Goal: Browse casually: Explore the website without a specific task or goal

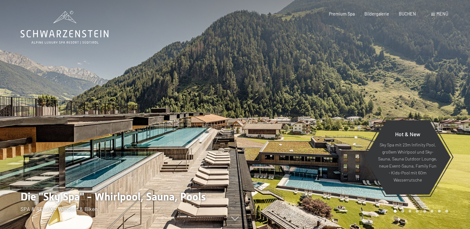
click at [347, 153] on div at bounding box center [352, 114] width 235 height 229
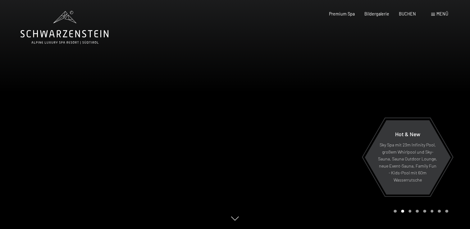
click at [409, 210] on div "Carousel Page 3" at bounding box center [409, 211] width 3 height 3
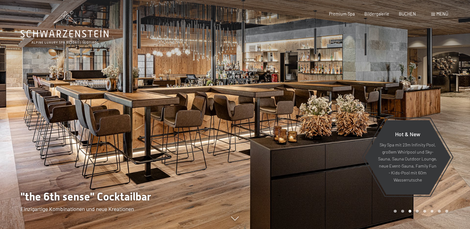
click at [409, 210] on div "Carousel Page 3 (Current Slide)" at bounding box center [409, 211] width 3 height 3
click at [416, 212] on div "Carousel Page 4" at bounding box center [417, 211] width 3 height 3
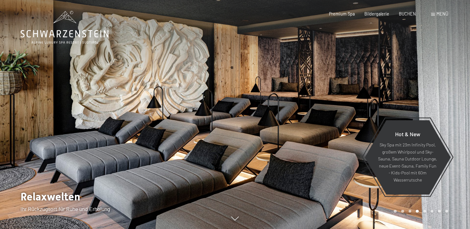
click at [426, 215] on div at bounding box center [352, 114] width 235 height 229
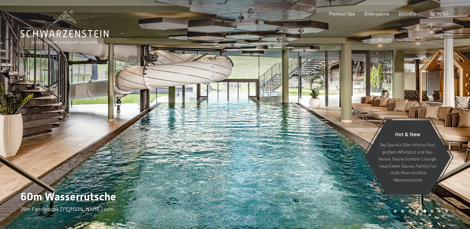
click at [434, 214] on div at bounding box center [352, 114] width 235 height 229
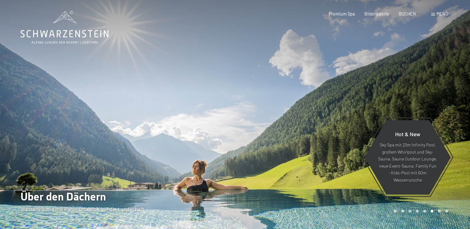
click at [434, 214] on div at bounding box center [352, 114] width 235 height 229
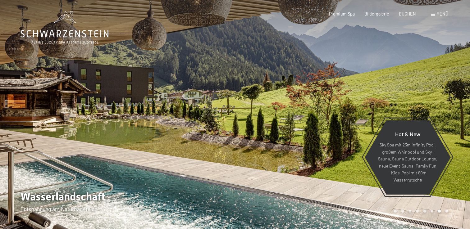
click at [434, 214] on div at bounding box center [352, 114] width 235 height 229
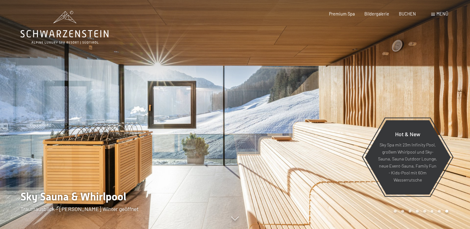
click at [434, 214] on div at bounding box center [352, 114] width 235 height 229
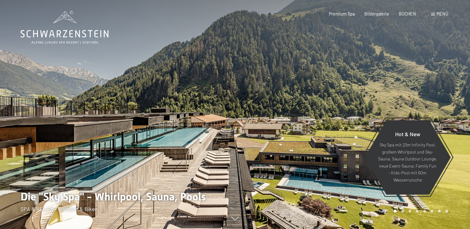
click at [434, 214] on div at bounding box center [352, 114] width 235 height 229
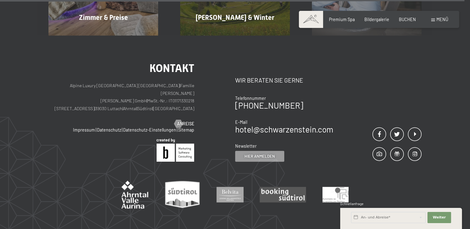
scroll to position [3024, 0]
